Goal: Check status: Check status

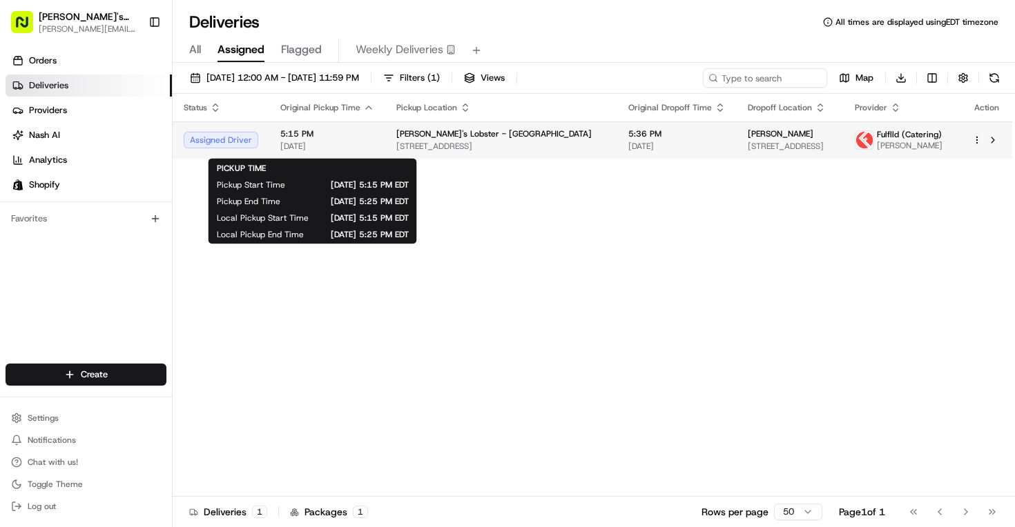
click at [362, 150] on span "[DATE]" at bounding box center [327, 146] width 94 height 11
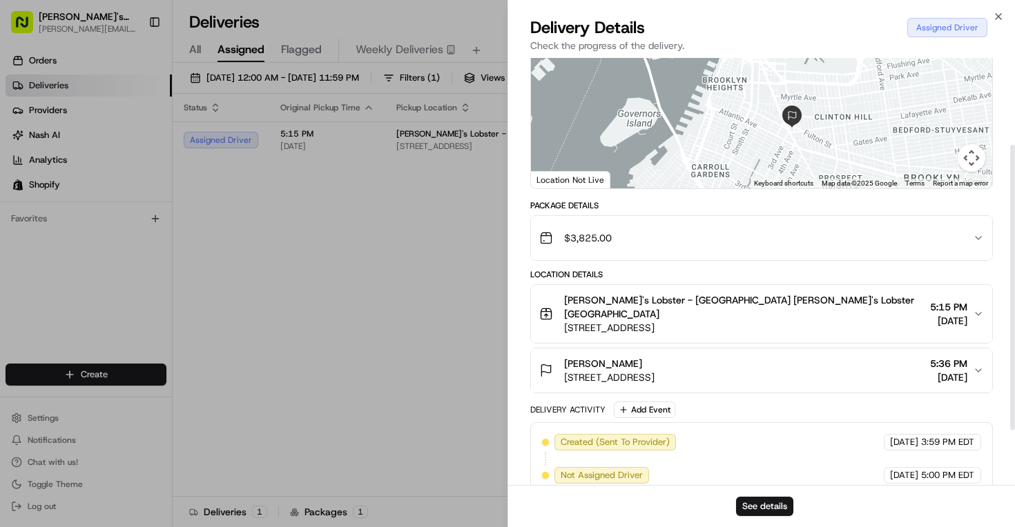
scroll to position [130, 0]
click at [975, 315] on icon "button" at bounding box center [978, 313] width 11 height 11
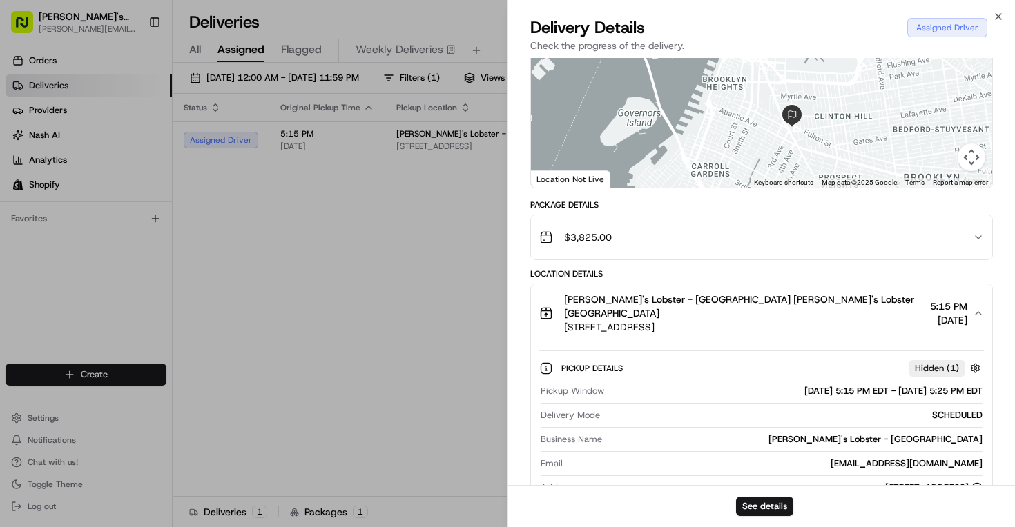
click at [977, 315] on icon "button" at bounding box center [978, 313] width 11 height 11
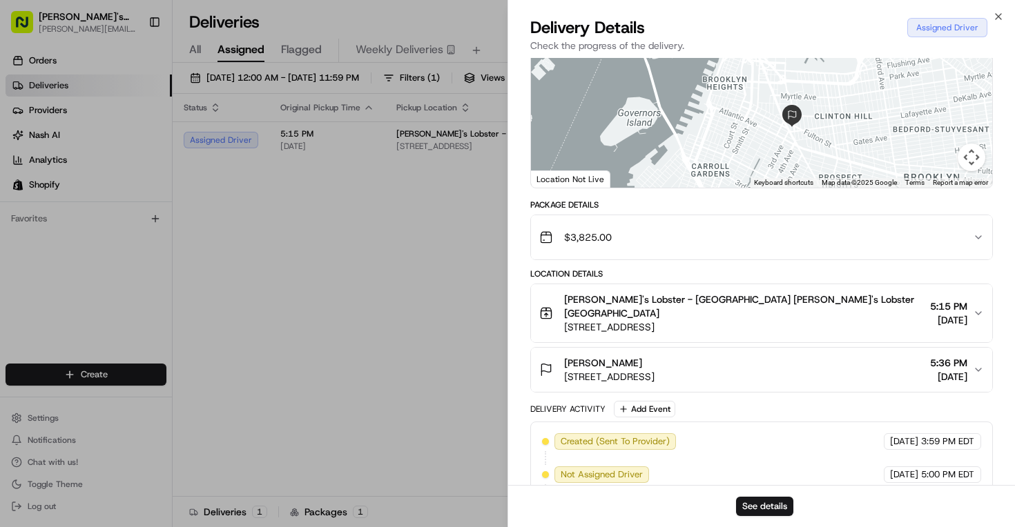
click at [977, 315] on icon "button" at bounding box center [978, 313] width 11 height 11
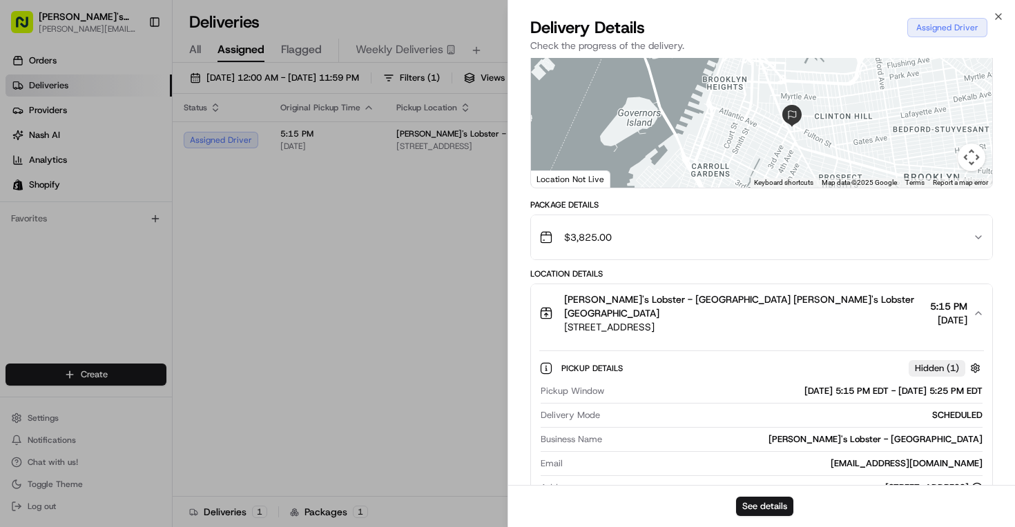
click at [977, 315] on icon "button" at bounding box center [978, 313] width 11 height 11
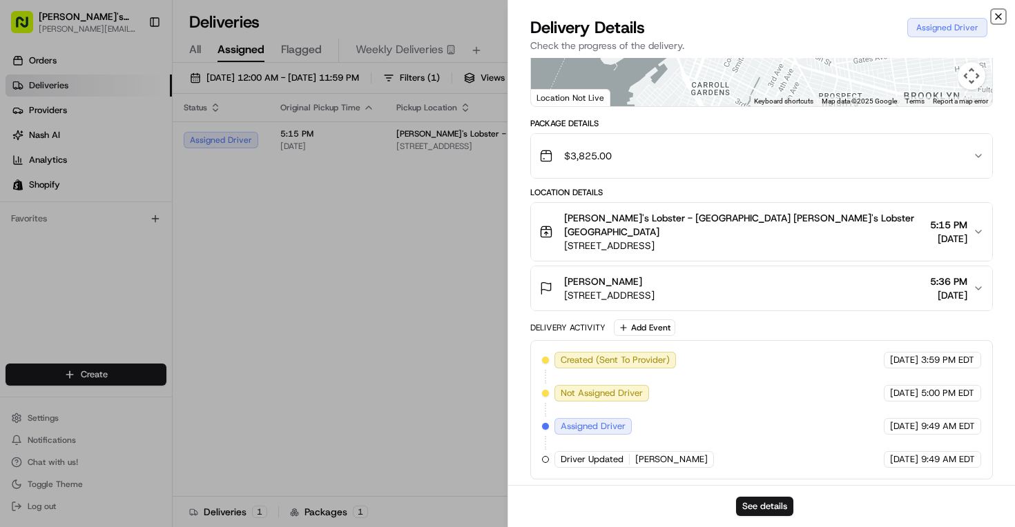
click at [1001, 13] on icon "button" at bounding box center [998, 16] width 11 height 11
